Goal: Information Seeking & Learning: Learn about a topic

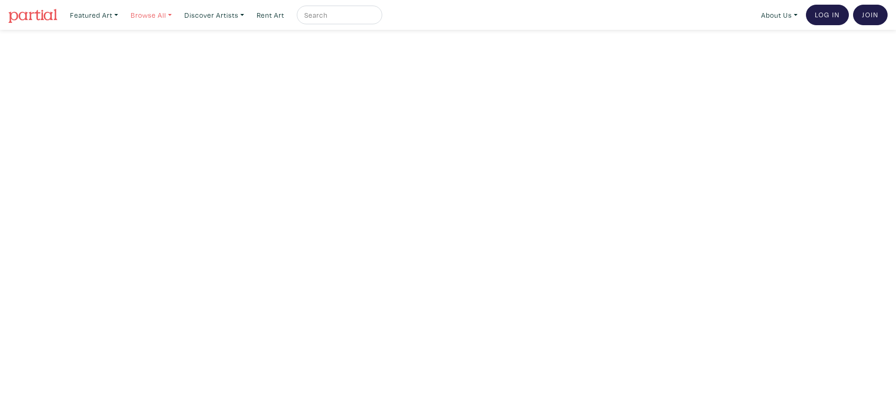
click at [155, 15] on link "Browse All" at bounding box center [151, 15] width 49 height 19
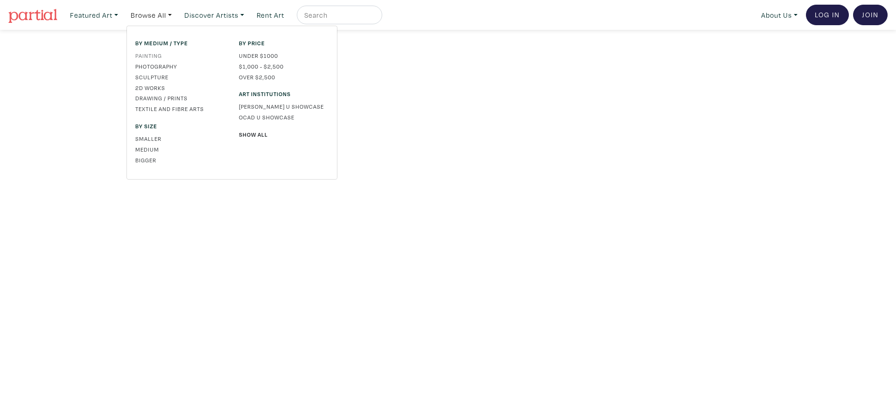
click at [142, 56] on link "Painting" at bounding box center [180, 55] width 90 height 8
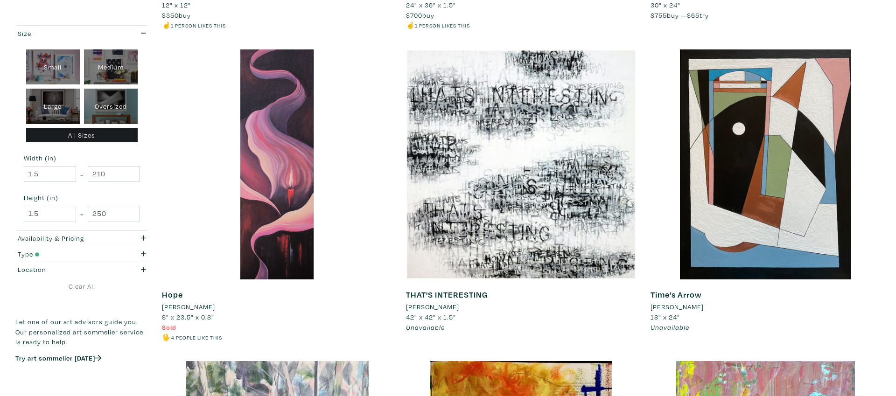
scroll to position [1930, 0]
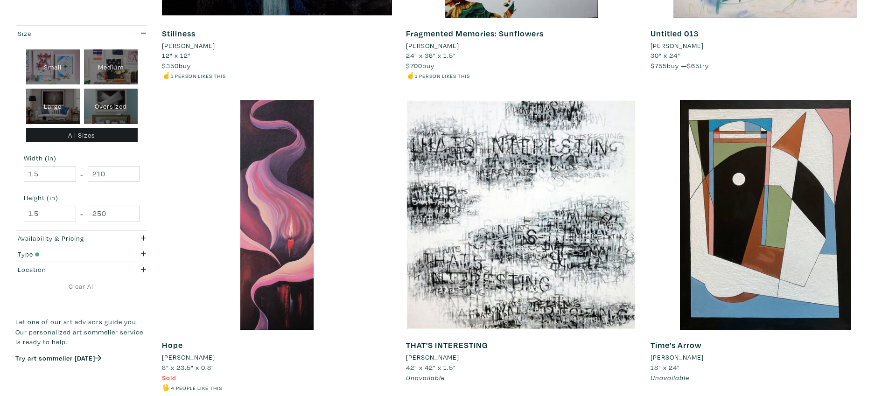
click at [107, 114] on div "Oversized" at bounding box center [111, 106] width 54 height 35
type input "48"
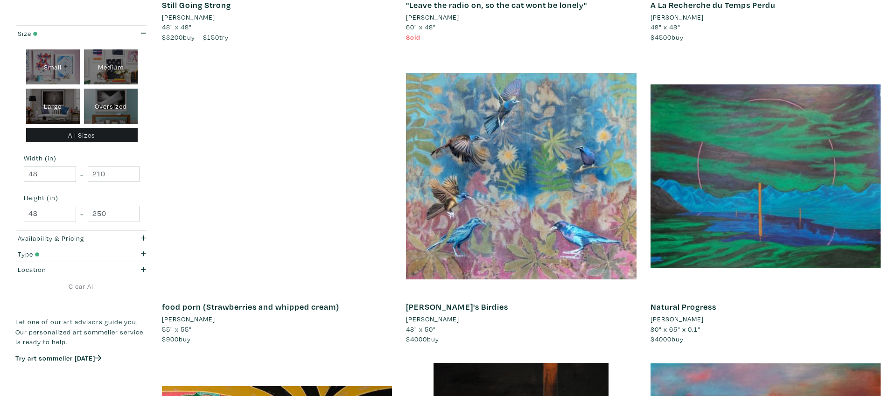
scroll to position [1315, 0]
